Goal: Task Accomplishment & Management: Use online tool/utility

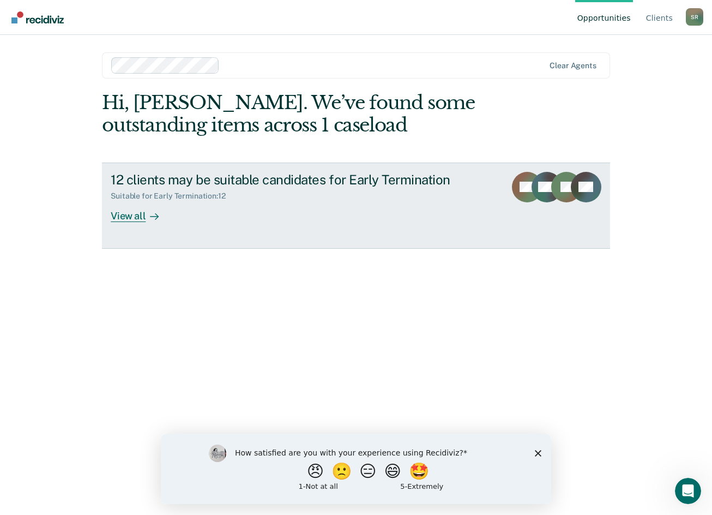
click at [135, 219] on div "View all" at bounding box center [141, 211] width 61 height 21
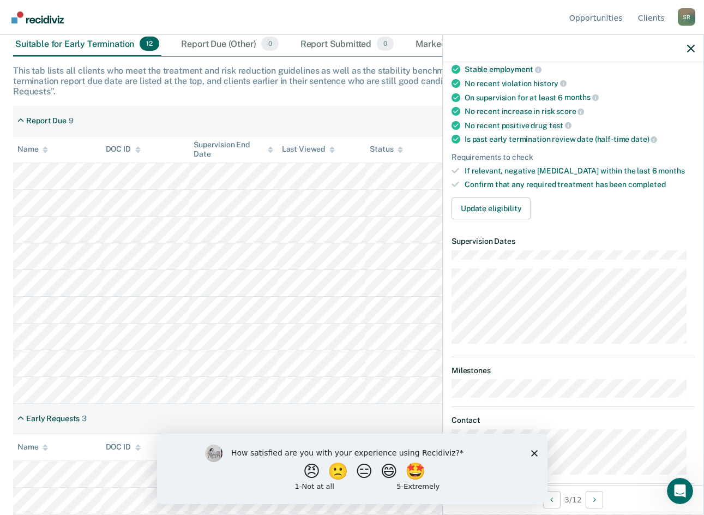
scroll to position [164, 0]
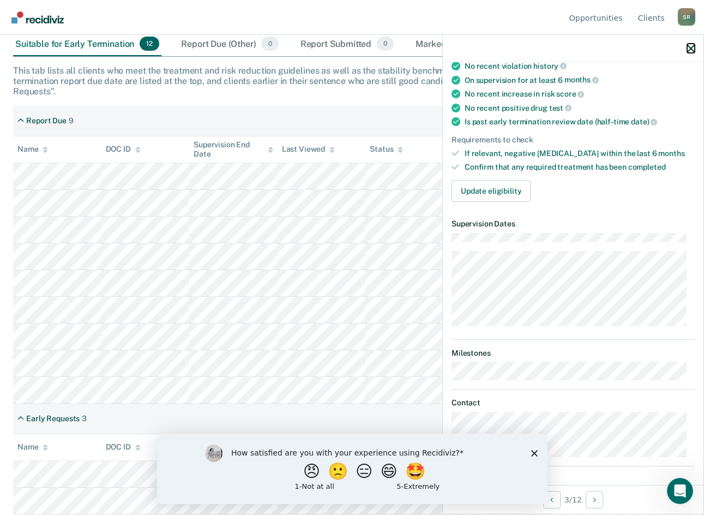
click at [689, 50] on icon "button" at bounding box center [691, 49] width 8 height 8
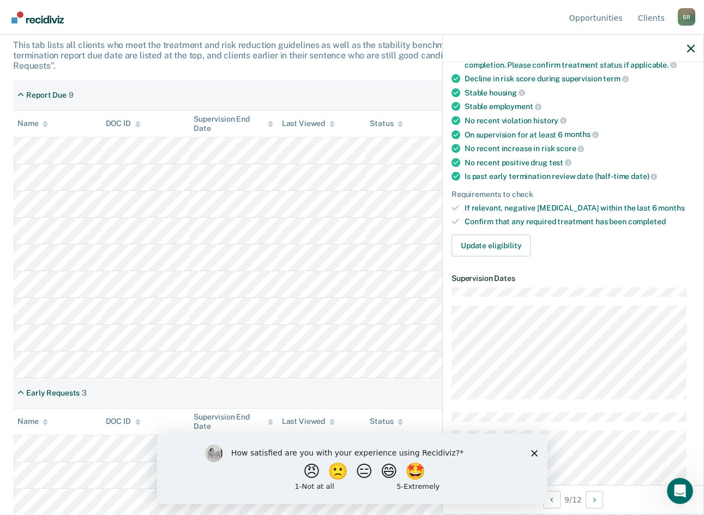
scroll to position [207, 0]
click at [536, 453] on icon "Close survey" at bounding box center [533, 452] width 7 height 7
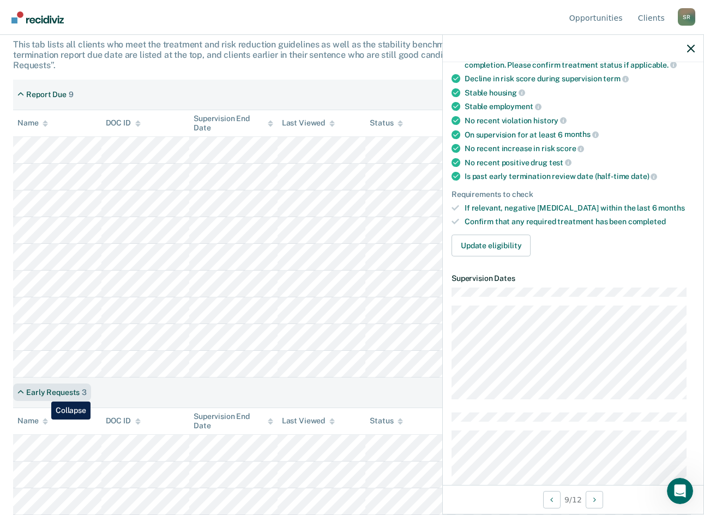
click at [43, 393] on div "Early Requests" at bounding box center [52, 392] width 53 height 9
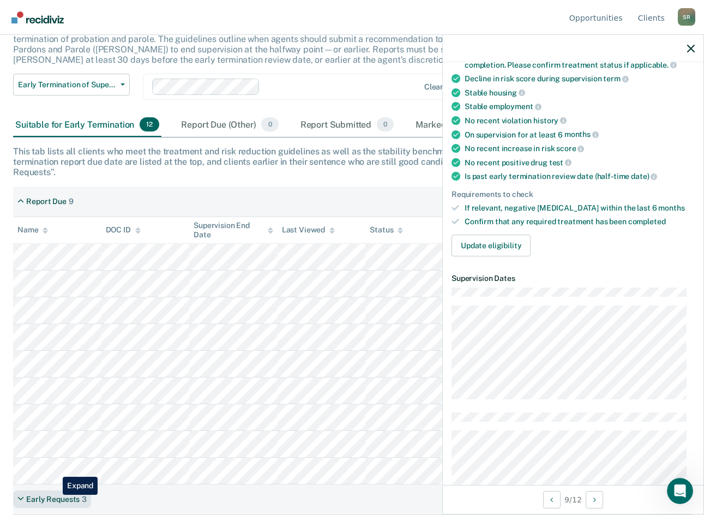
click at [55, 494] on div "Early Requests" at bounding box center [52, 498] width 53 height 9
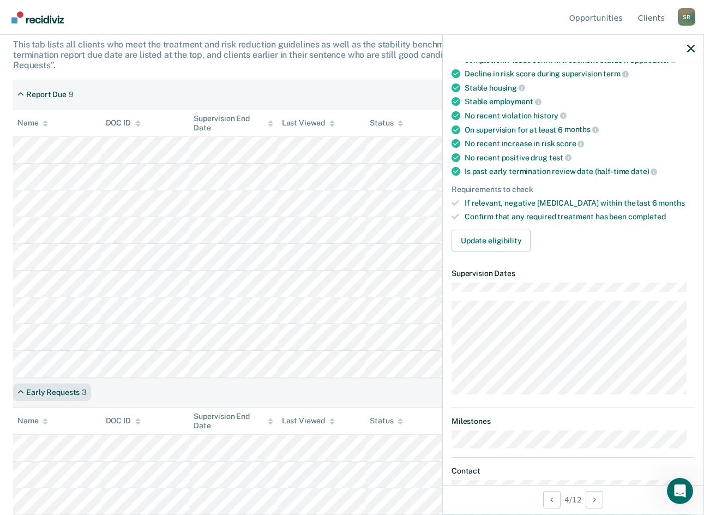
scroll to position [109, 0]
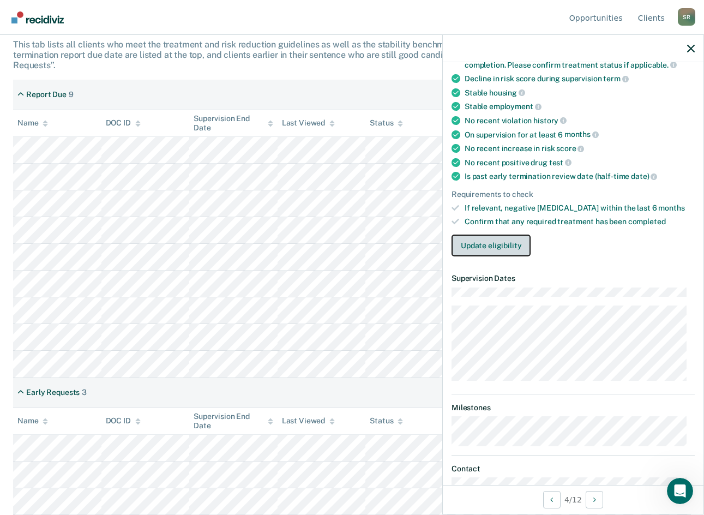
click at [493, 243] on button "Update eligibility" at bounding box center [490, 245] width 79 height 22
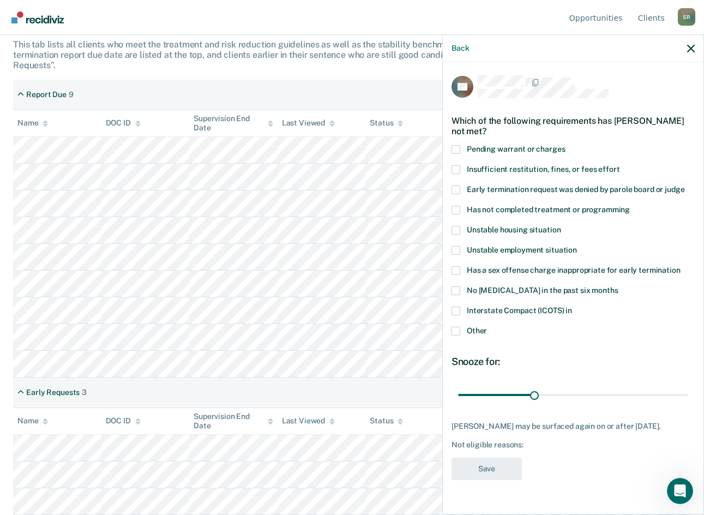
click at [453, 205] on span at bounding box center [455, 209] width 9 height 9
click at [630, 205] on input "Has not completed treatment or programming" at bounding box center [630, 205] width 0 height 0
click at [493, 457] on button "Save" at bounding box center [486, 468] width 70 height 22
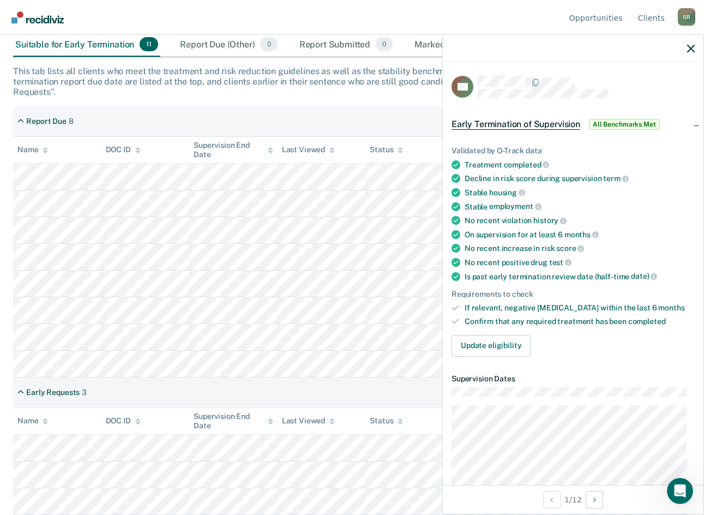
scroll to position [225, 0]
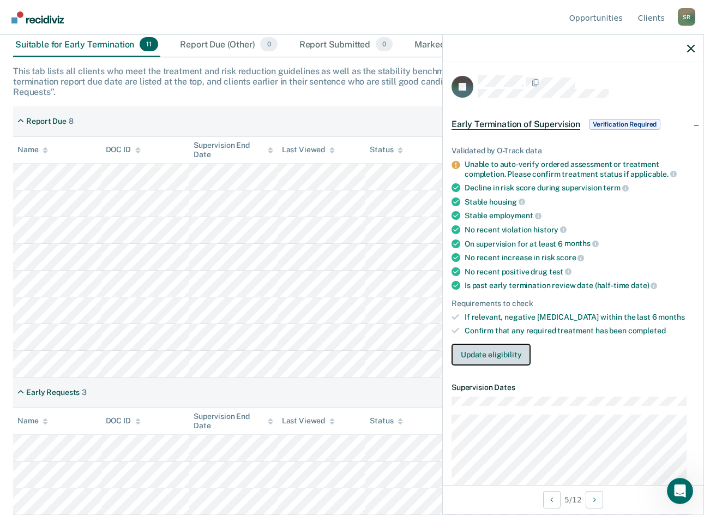
click at [485, 349] on button "Update eligibility" at bounding box center [490, 354] width 79 height 22
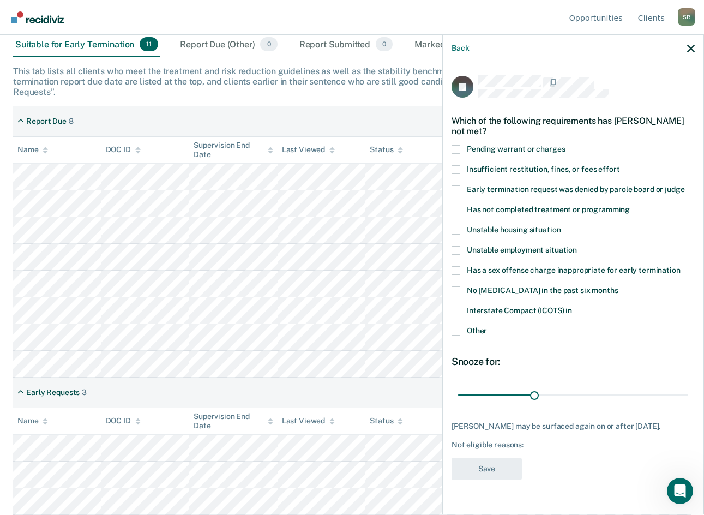
click at [453, 335] on label "Other" at bounding box center [572, 331] width 243 height 11
click at [487, 326] on input "Other" at bounding box center [487, 326] width 0 height 0
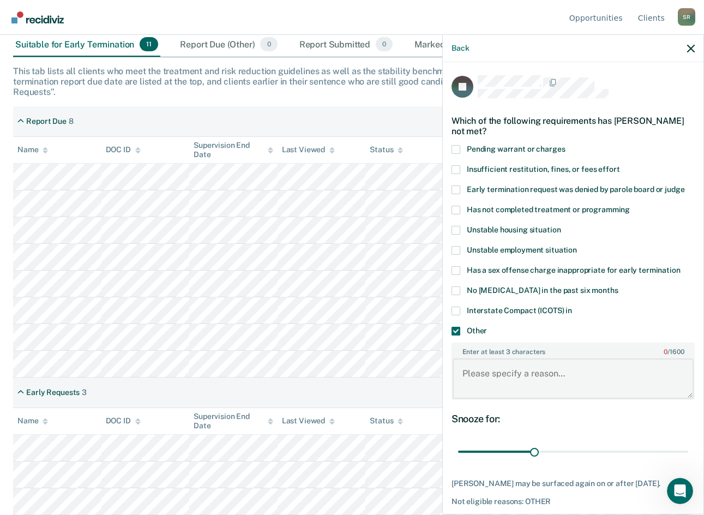
click at [497, 371] on textarea "Enter at least 3 characters 0 / 1600" at bounding box center [572, 378] width 241 height 40
type textarea "He is still completing the 24/7 program for his case, it is going to finish in …"
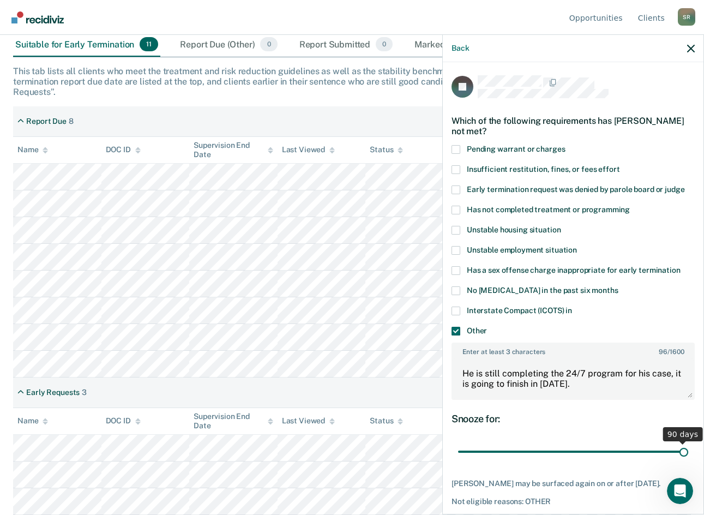
drag, startPoint x: 532, startPoint y: 448, endPoint x: 692, endPoint y: 452, distance: 159.2
type input "90"
click at [688, 452] on input "range" at bounding box center [573, 451] width 230 height 19
click at [680, 478] on div "Open Intercom Messenger" at bounding box center [678, 489] width 36 height 36
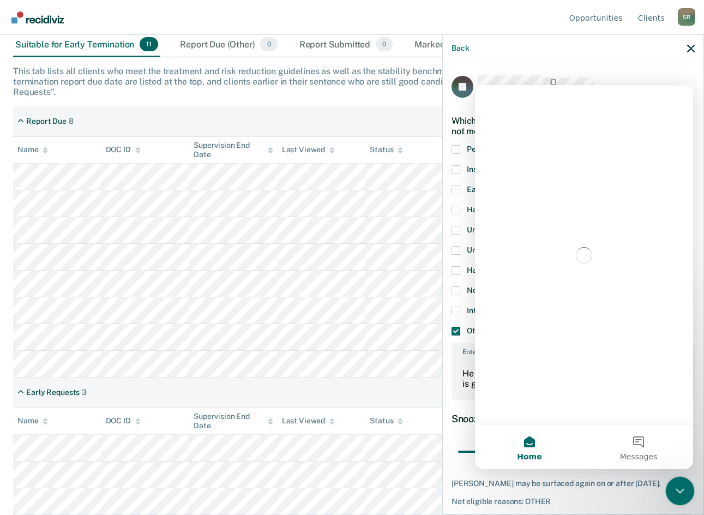
scroll to position [0, 0]
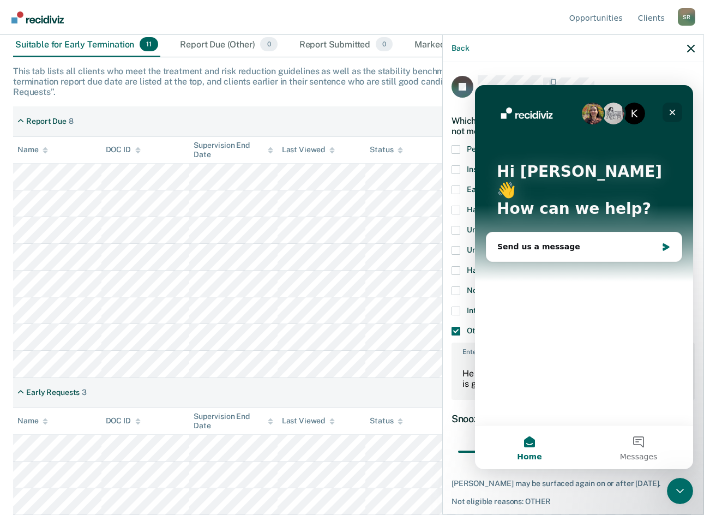
click at [674, 114] on icon "Close" at bounding box center [672, 113] width 6 height 6
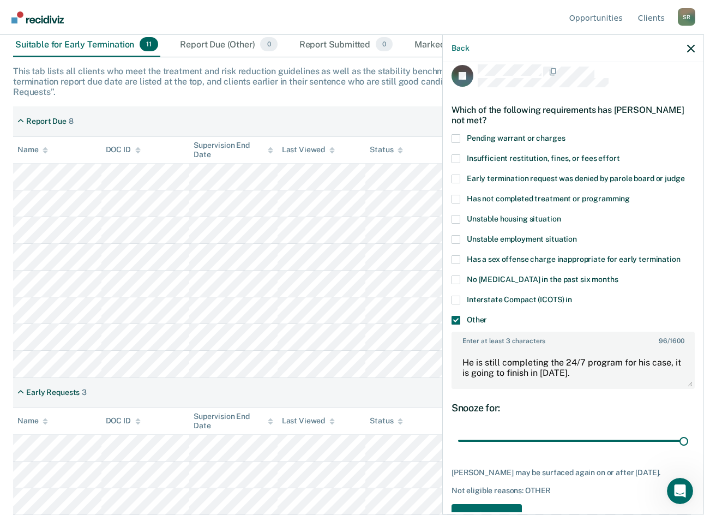
scroll to position [44, 0]
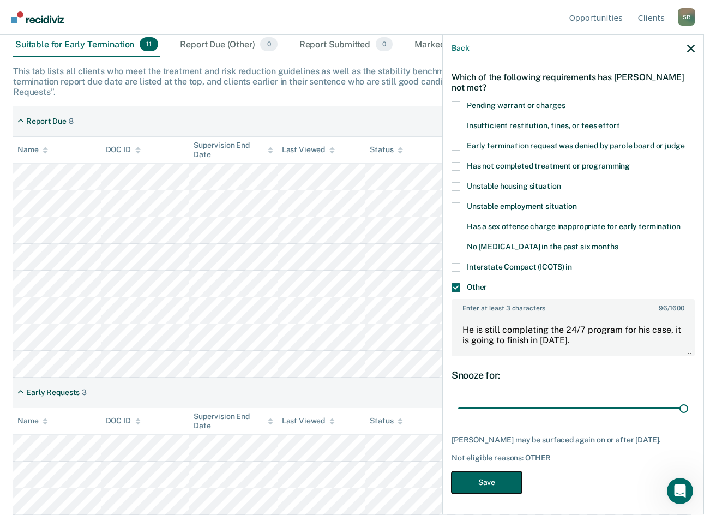
click at [505, 480] on button "Save" at bounding box center [486, 482] width 70 height 22
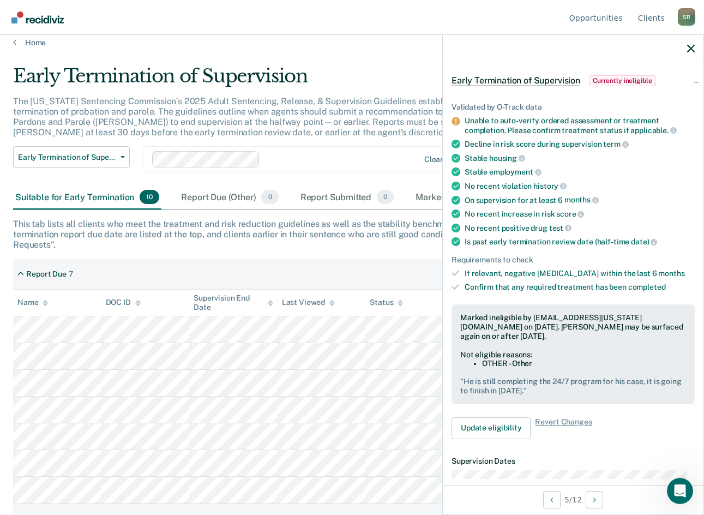
scroll to position [0, 0]
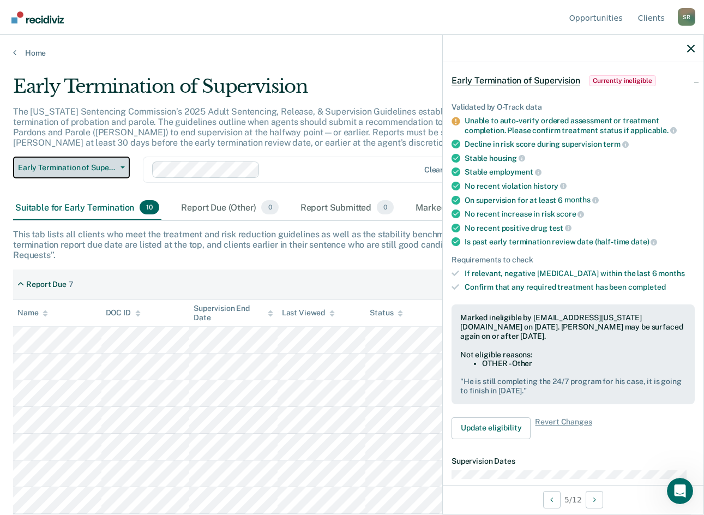
click at [120, 166] on button "Early Termination of Supervision" at bounding box center [71, 167] width 117 height 22
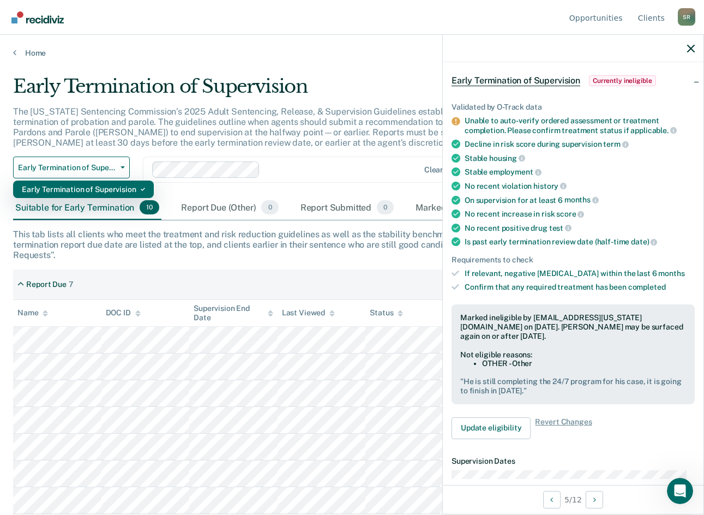
click at [129, 192] on div "Early Termination of Supervision" at bounding box center [83, 188] width 123 height 17
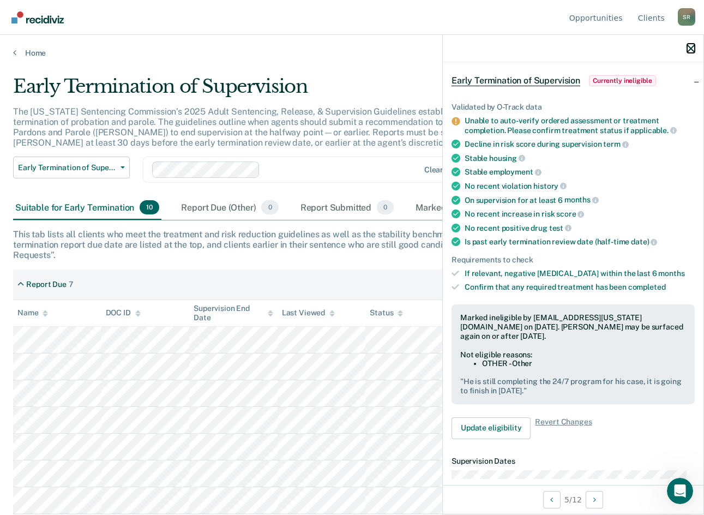
click at [693, 46] on icon "button" at bounding box center [691, 49] width 8 height 8
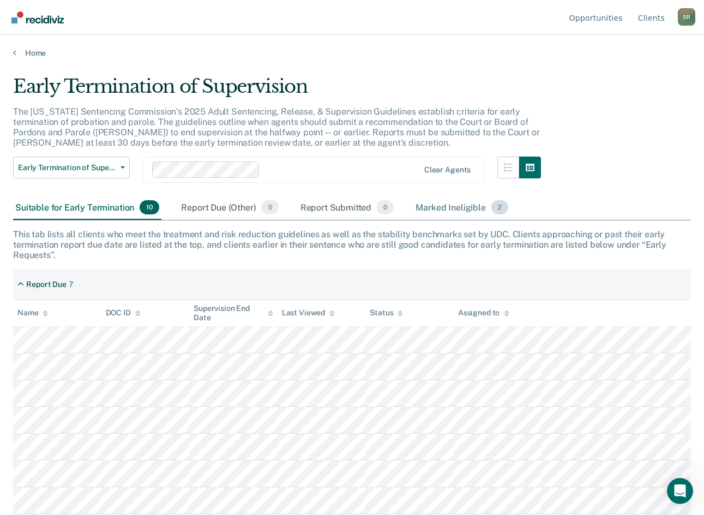
click at [470, 208] on div "Marked Ineligible 2" at bounding box center [461, 208] width 97 height 24
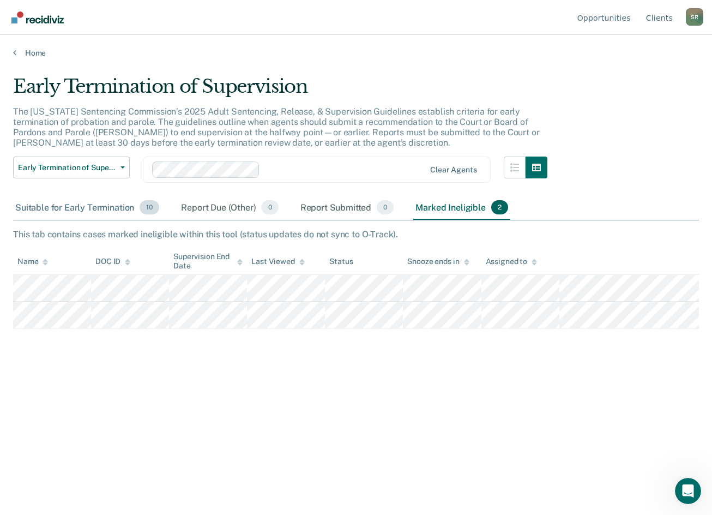
click at [60, 202] on div "Suitable for Early Termination 10" at bounding box center [87, 208] width 148 height 24
